Goal: Check status: Check status

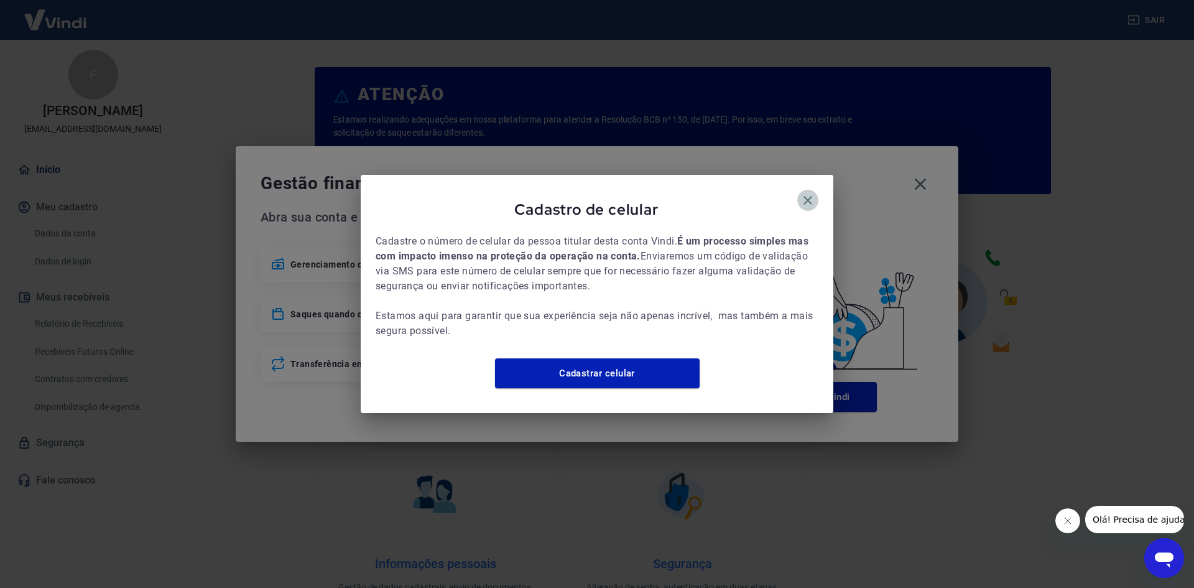
click at [805, 196] on icon "button" at bounding box center [807, 200] width 9 height 9
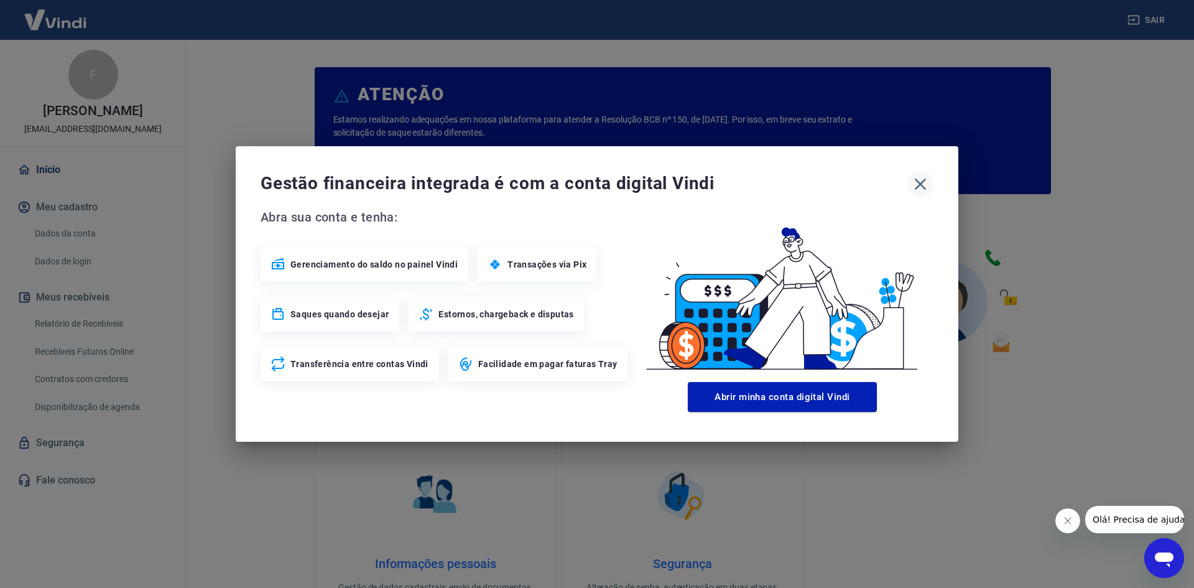
click at [923, 182] on icon "button" at bounding box center [920, 184] width 20 height 20
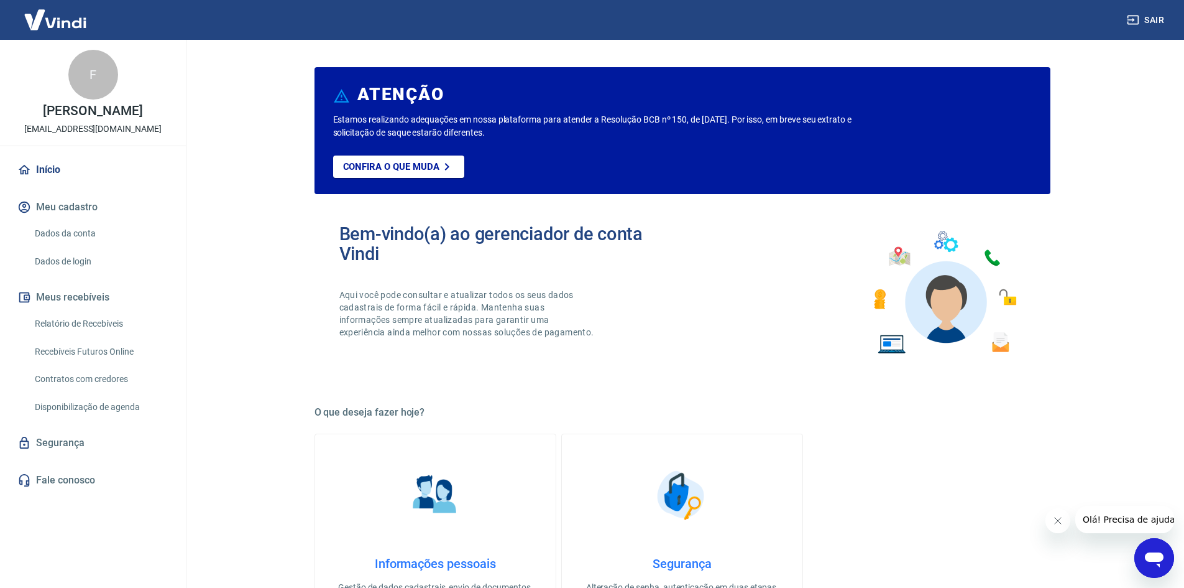
click at [91, 328] on link "Relatório de Recebíveis" at bounding box center [100, 323] width 141 height 25
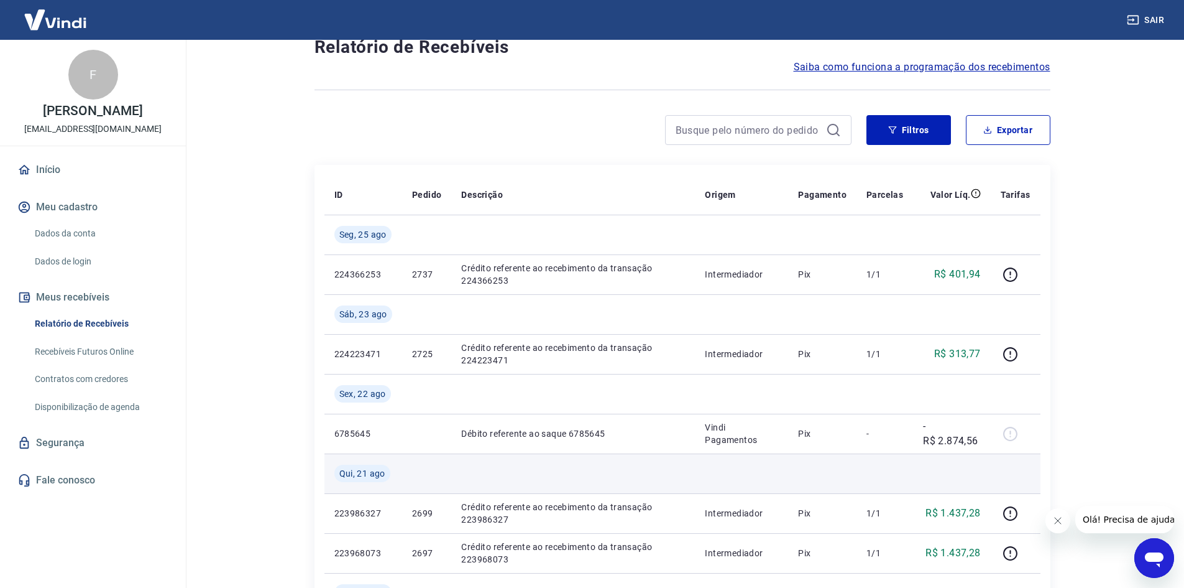
scroll to position [62, 0]
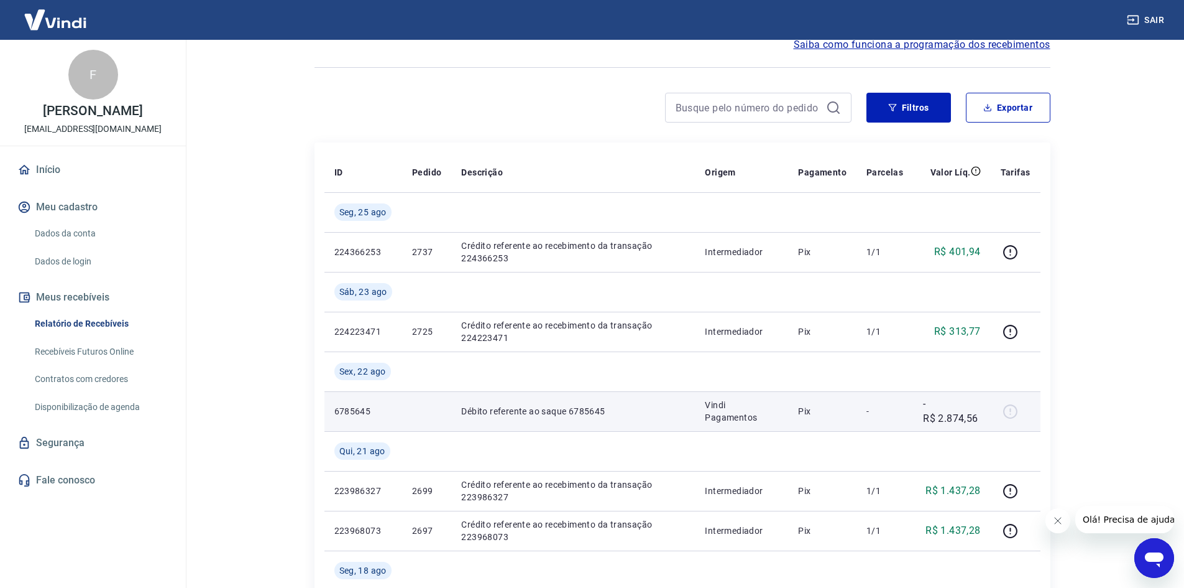
click at [344, 407] on p "6785645" at bounding box center [364, 411] width 58 height 12
click at [579, 411] on p "Débito referente ao saque 6785645" at bounding box center [573, 411] width 224 height 12
click at [768, 425] on td "Vindi Pagamentos" at bounding box center [741, 411] width 93 height 40
click at [766, 420] on p "Vindi Pagamentos" at bounding box center [741, 411] width 73 height 25
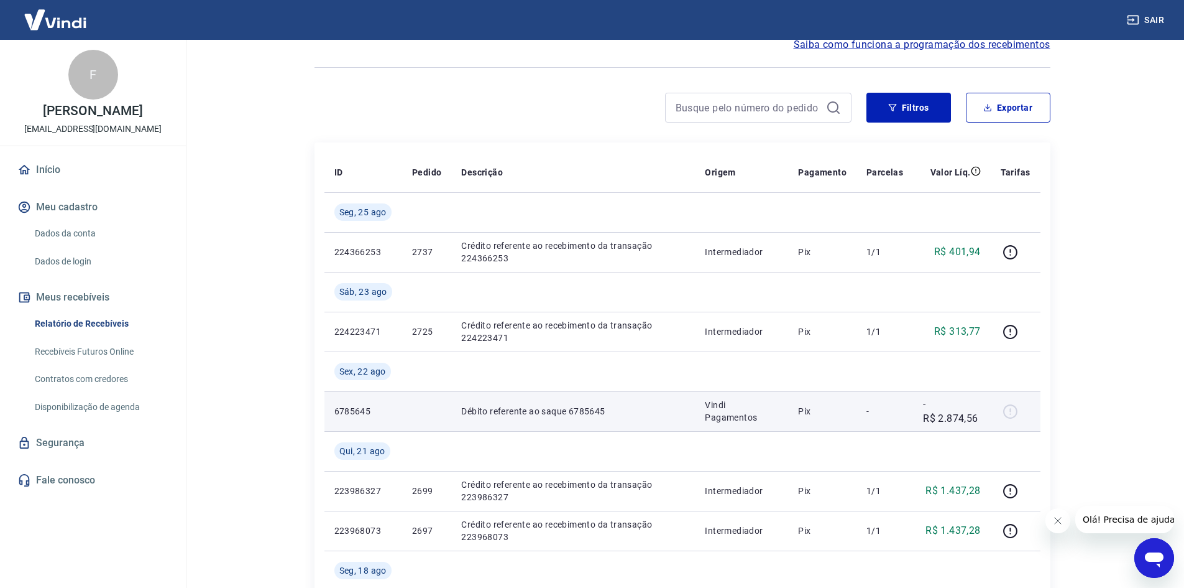
click at [595, 410] on p "Débito referente ao saque 6785645" at bounding box center [573, 411] width 224 height 12
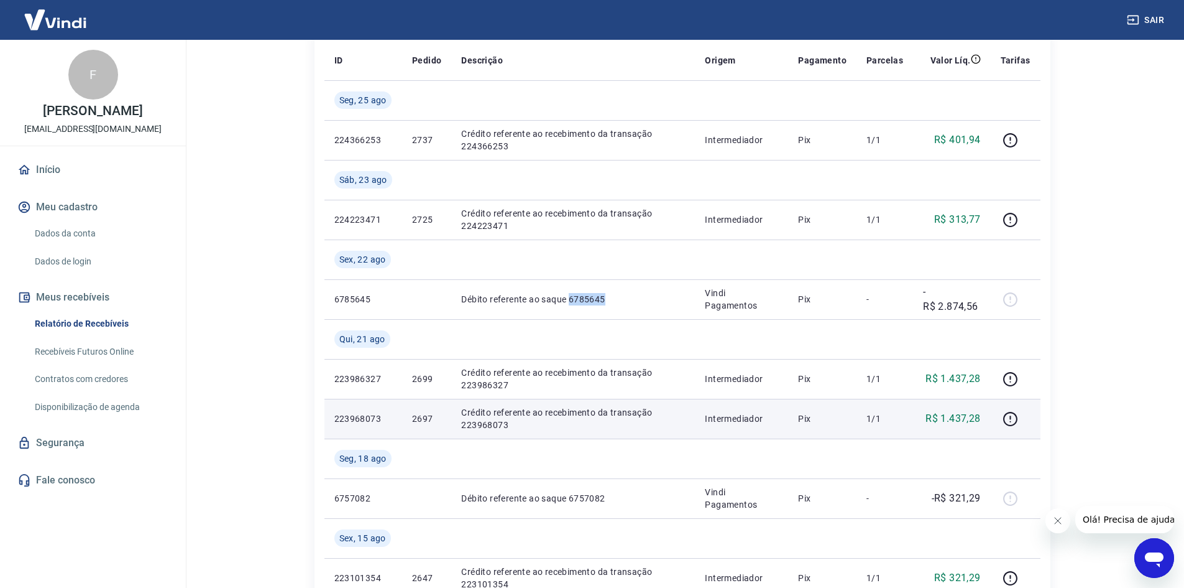
scroll to position [187, 0]
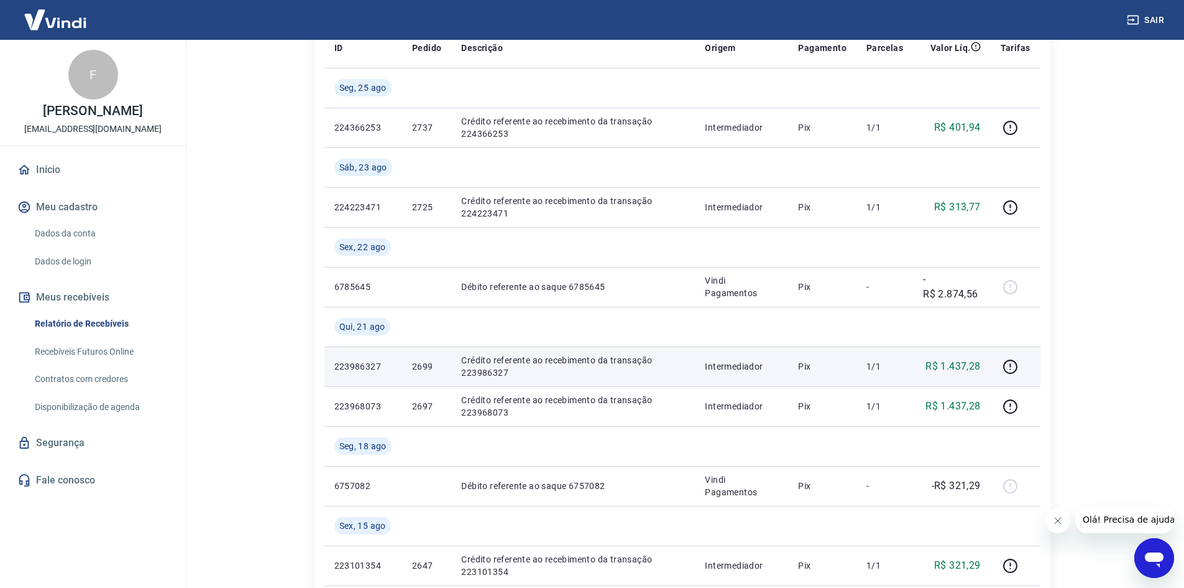
click at [421, 364] on p "2699" at bounding box center [426, 366] width 29 height 12
copy p "2699"
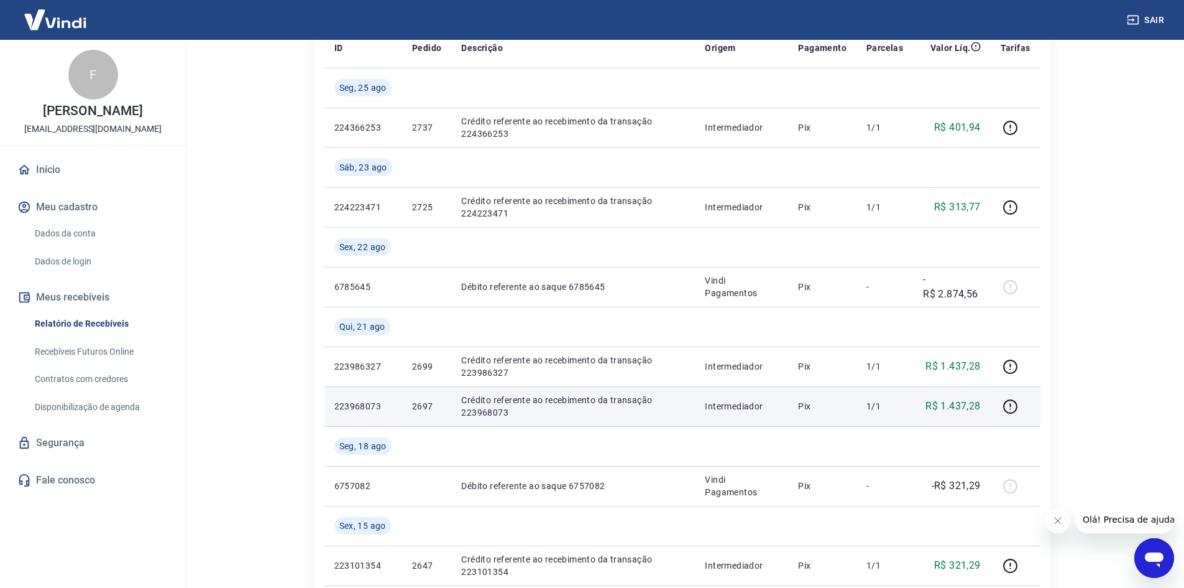
click at [420, 400] on p "2697" at bounding box center [426, 406] width 29 height 12
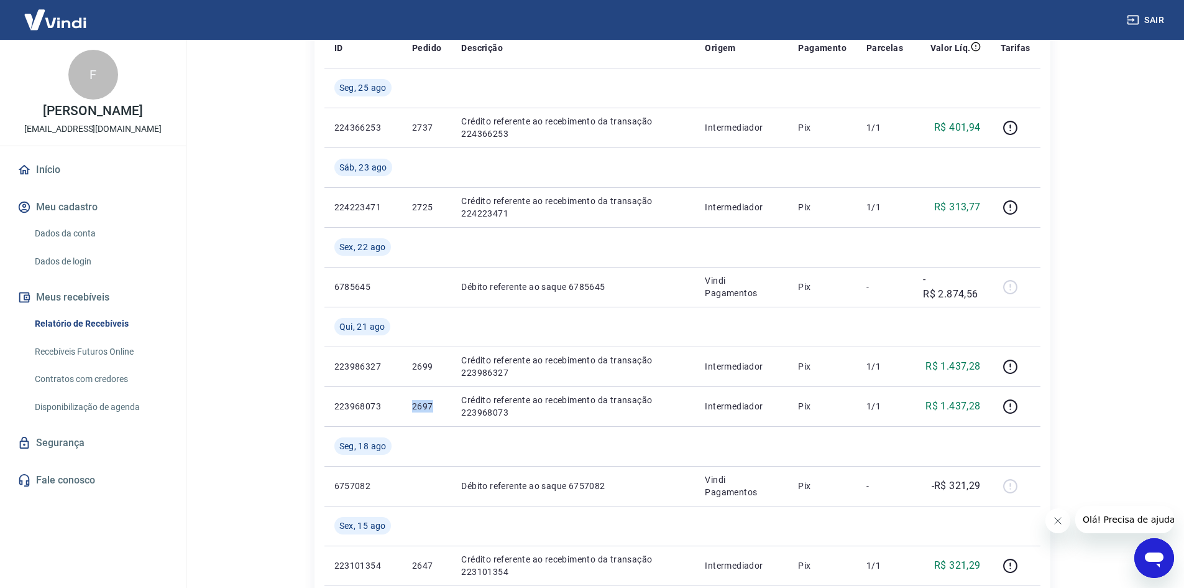
copy p "2697"
